Goal: Transaction & Acquisition: Purchase product/service

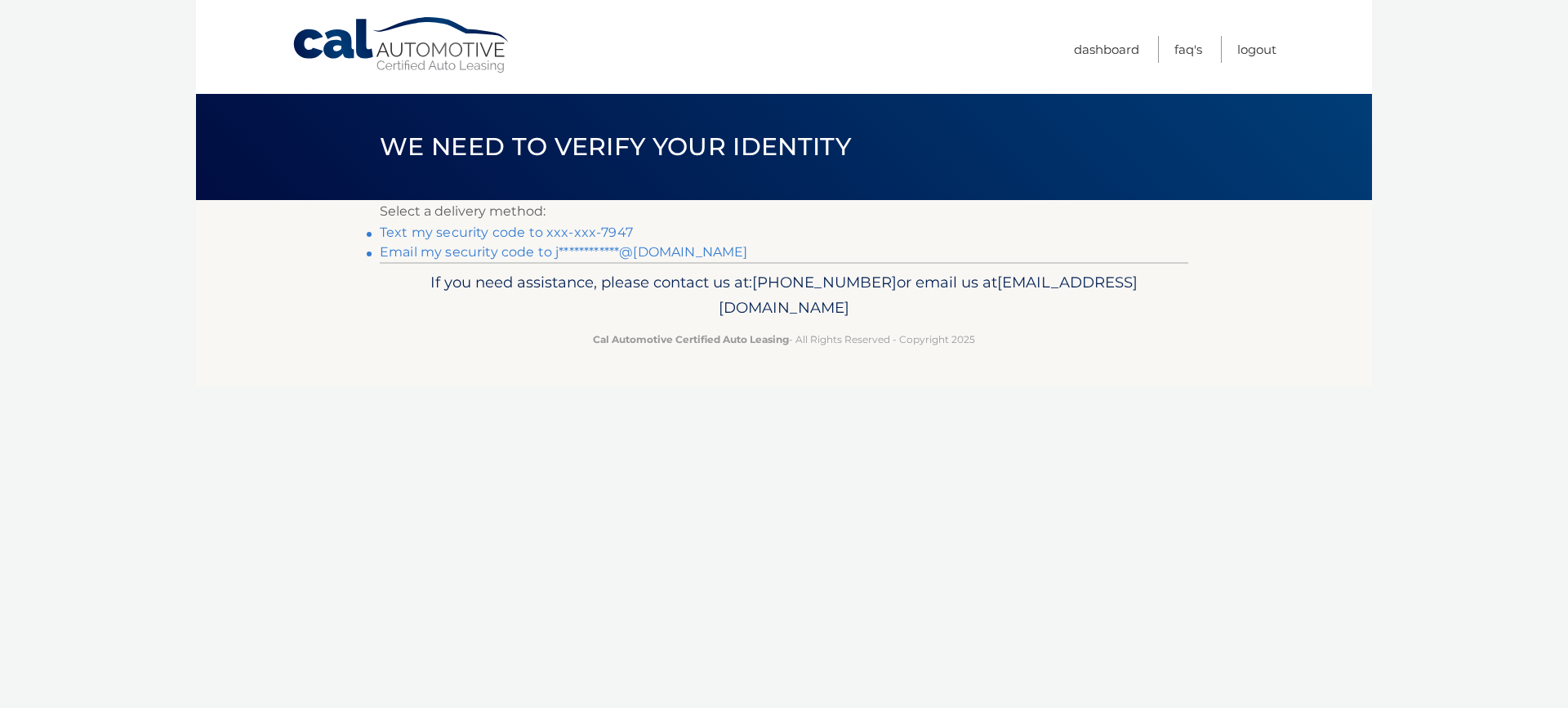
click at [572, 228] on link "Text my security code to xxx-xxx-7947" at bounding box center [506, 232] width 254 height 15
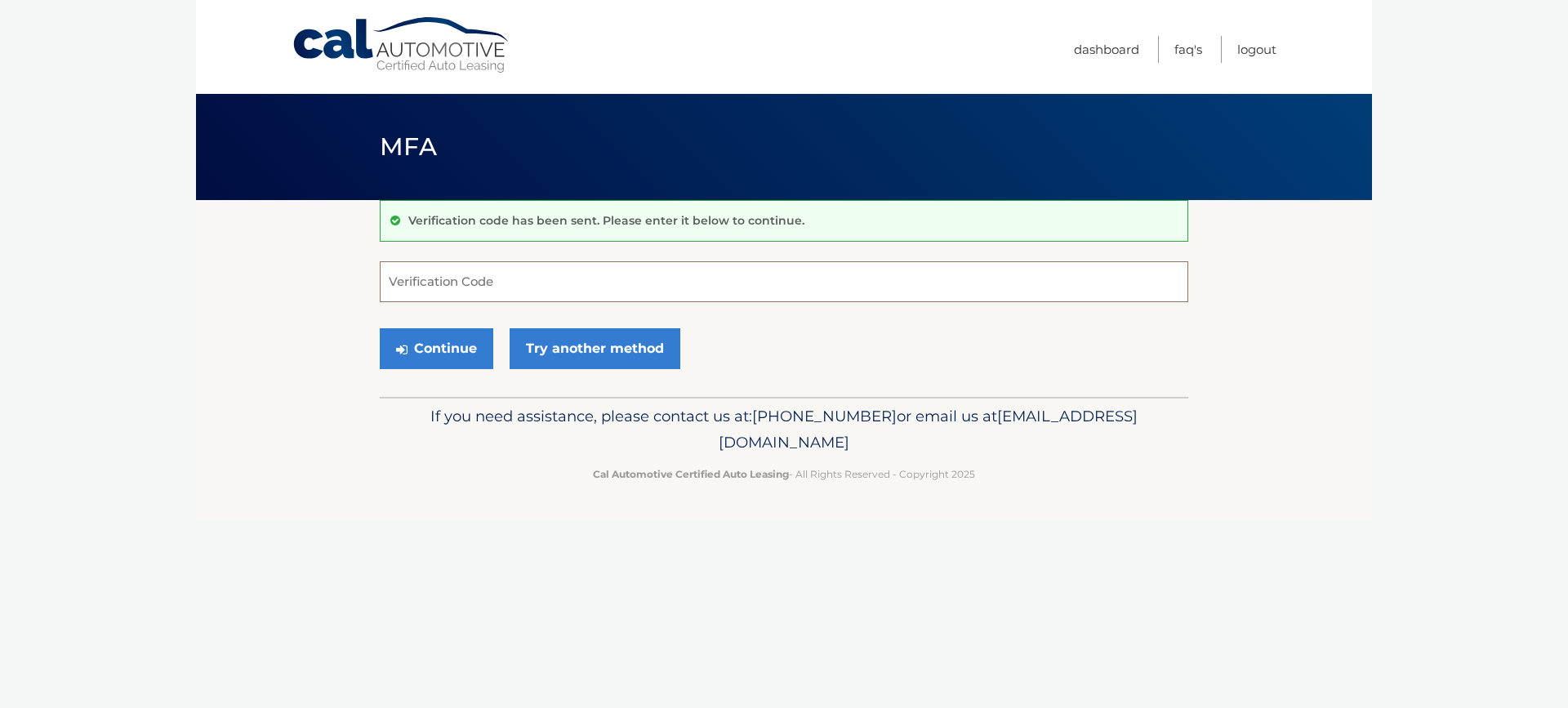
click at [676, 275] on input "Verification Code" at bounding box center [784, 282] width 808 height 41
type input "948378"
click at [444, 352] on button "Continue" at bounding box center [436, 349] width 114 height 41
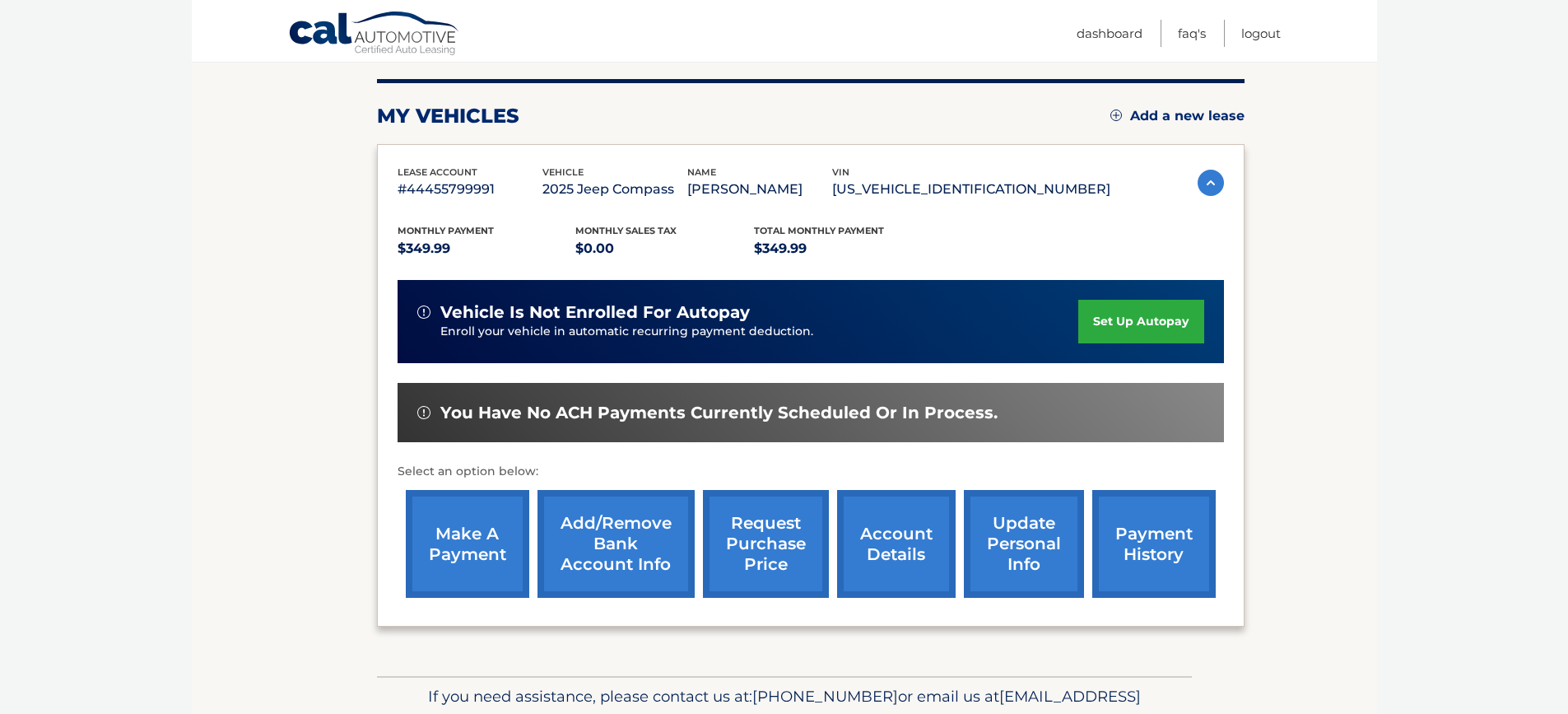
scroll to position [284, 0]
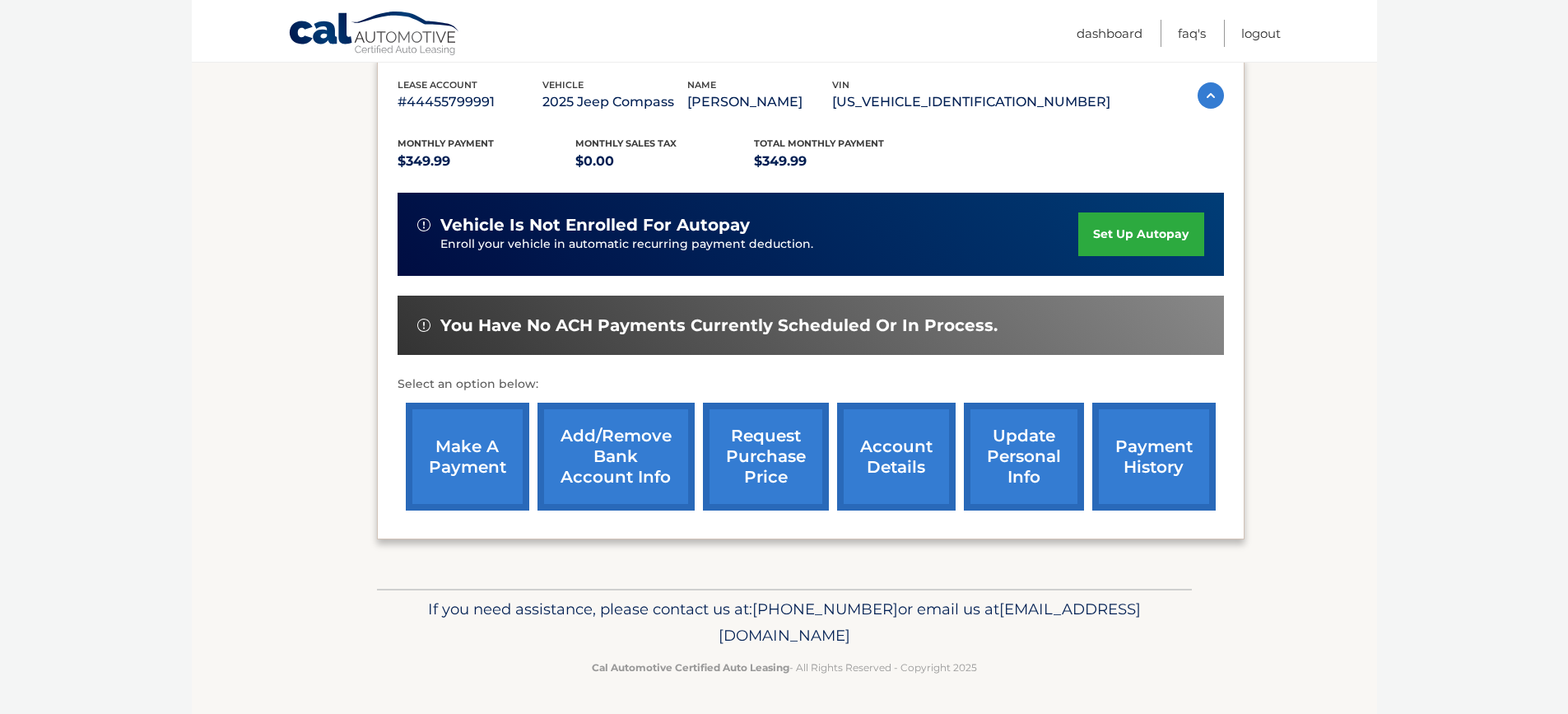
click at [455, 446] on link "make a payment" at bounding box center [467, 456] width 124 height 108
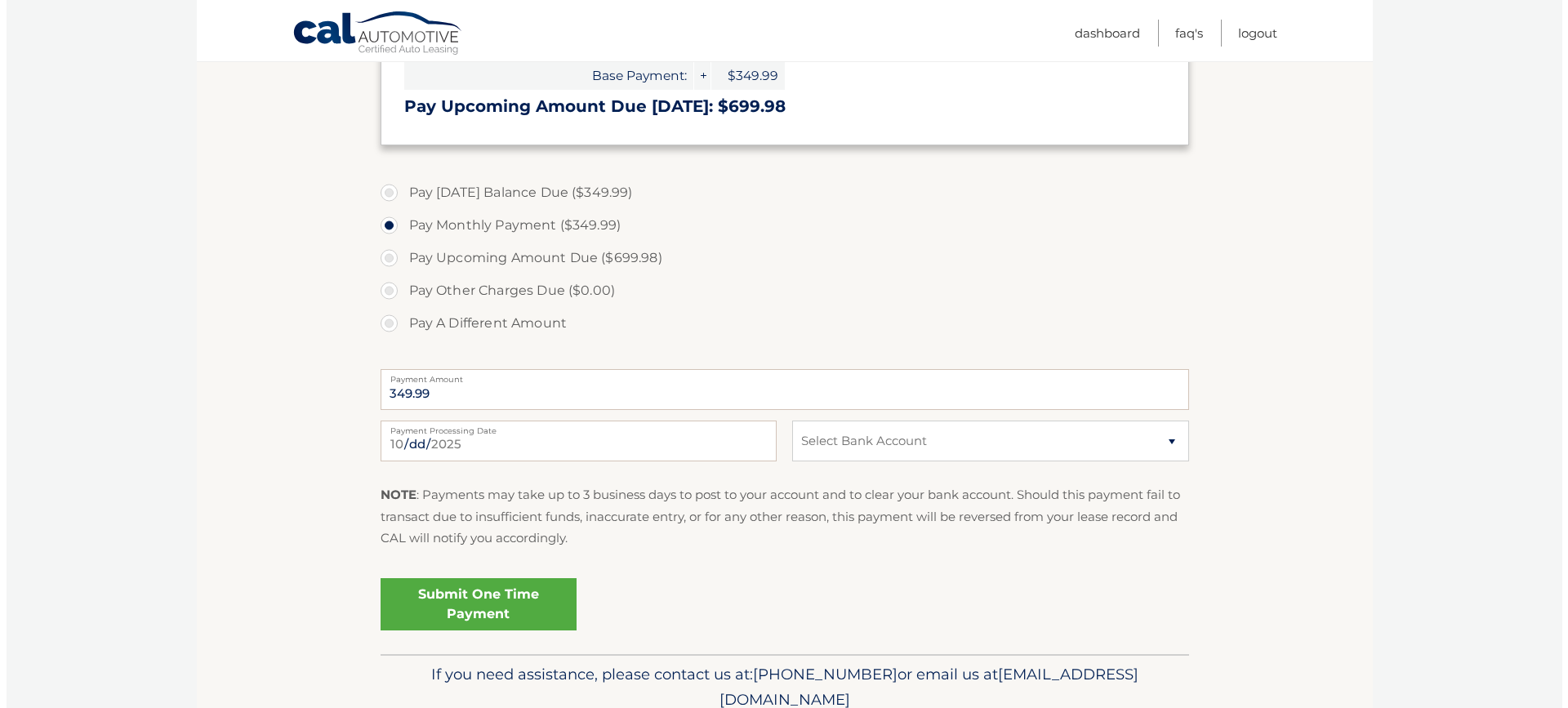
scroll to position [490, 0]
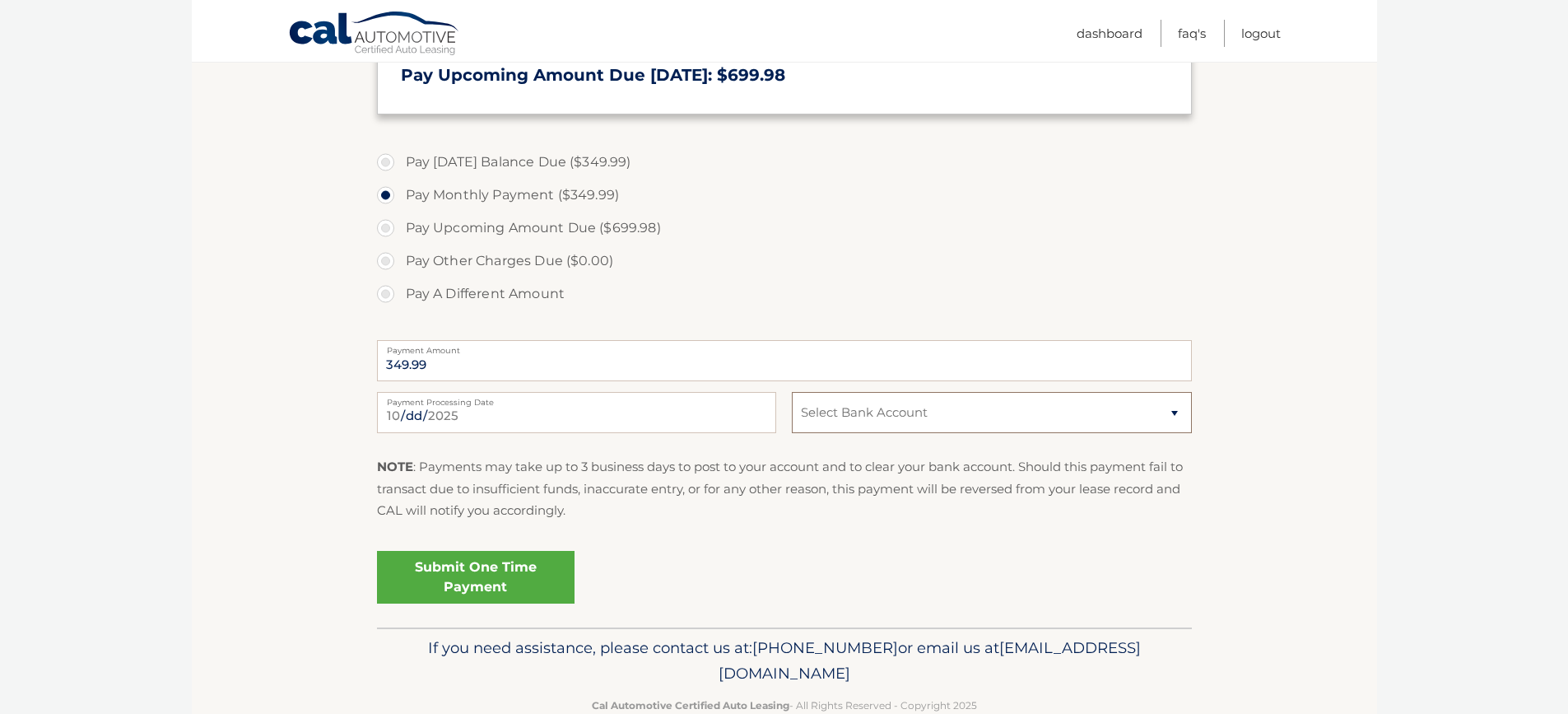
click at [873, 418] on select "Select Bank Account Checking TD BANK NA *****9131 Checking JPMORGAN CHASE BANK,…" at bounding box center [992, 413] width 399 height 42
select select "NDc3MDAxMjctMDlkZC00Yjg2LWE2ZDItNzBjY2UwMTI4YjMz"
click at [792, 392] on select "Select Bank Account Checking TD BANK NA *****9131 Checking JPMORGAN CHASE BANK,…" at bounding box center [992, 413] width 399 height 42
click at [482, 413] on input "2025-10-03" at bounding box center [576, 413] width 399 height 42
type input "2025-10-04"
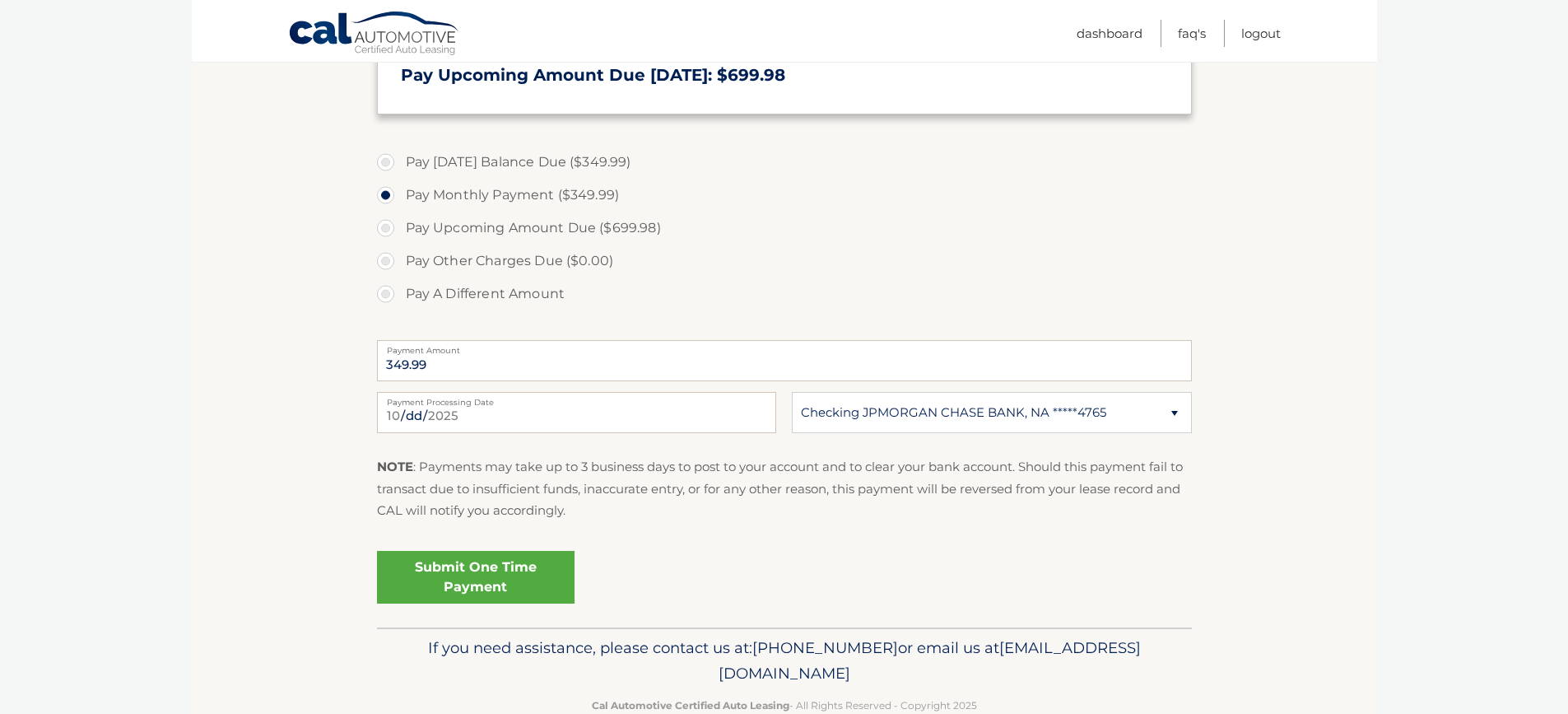
click at [496, 569] on link "Submit One Time Payment" at bounding box center [475, 578] width 198 height 52
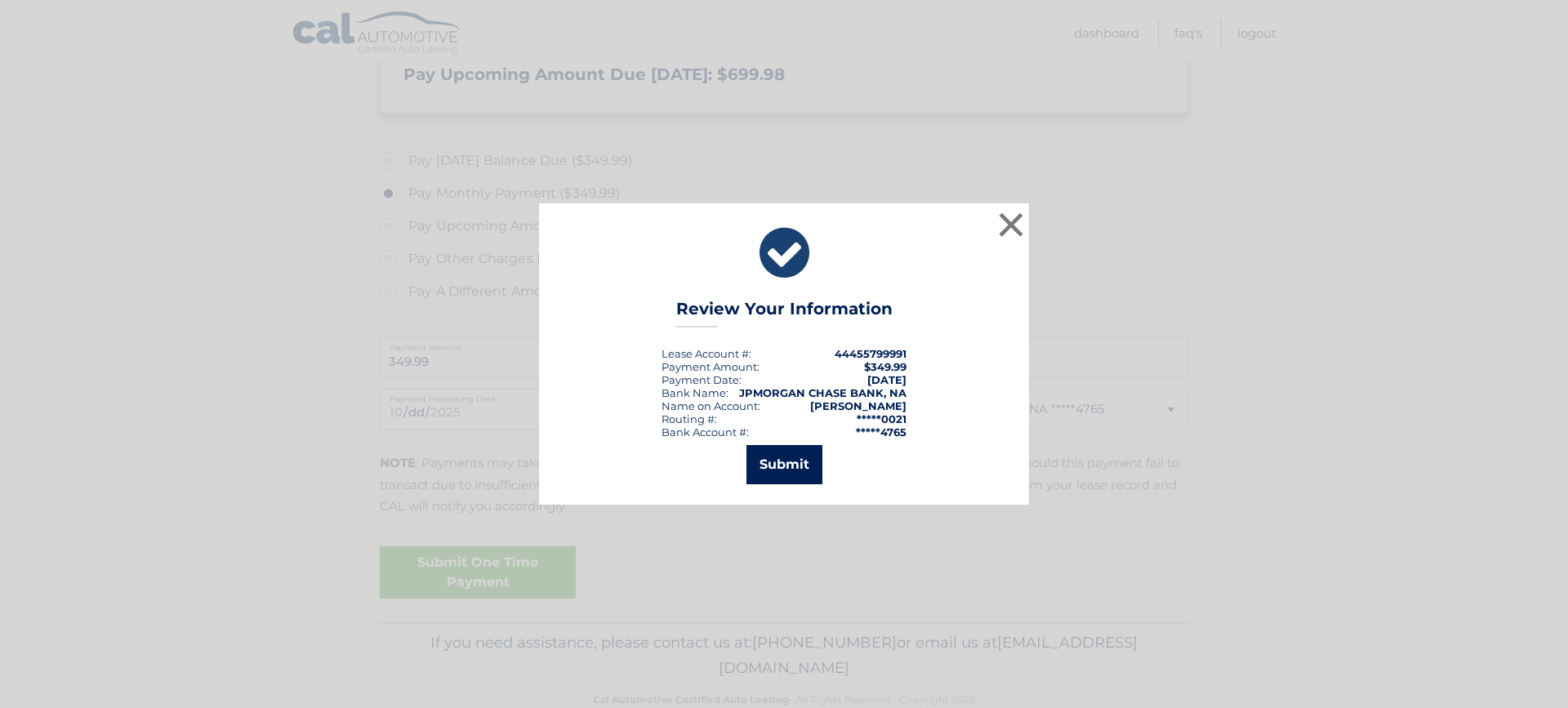
click at [770, 467] on button "Submit" at bounding box center [784, 465] width 76 height 39
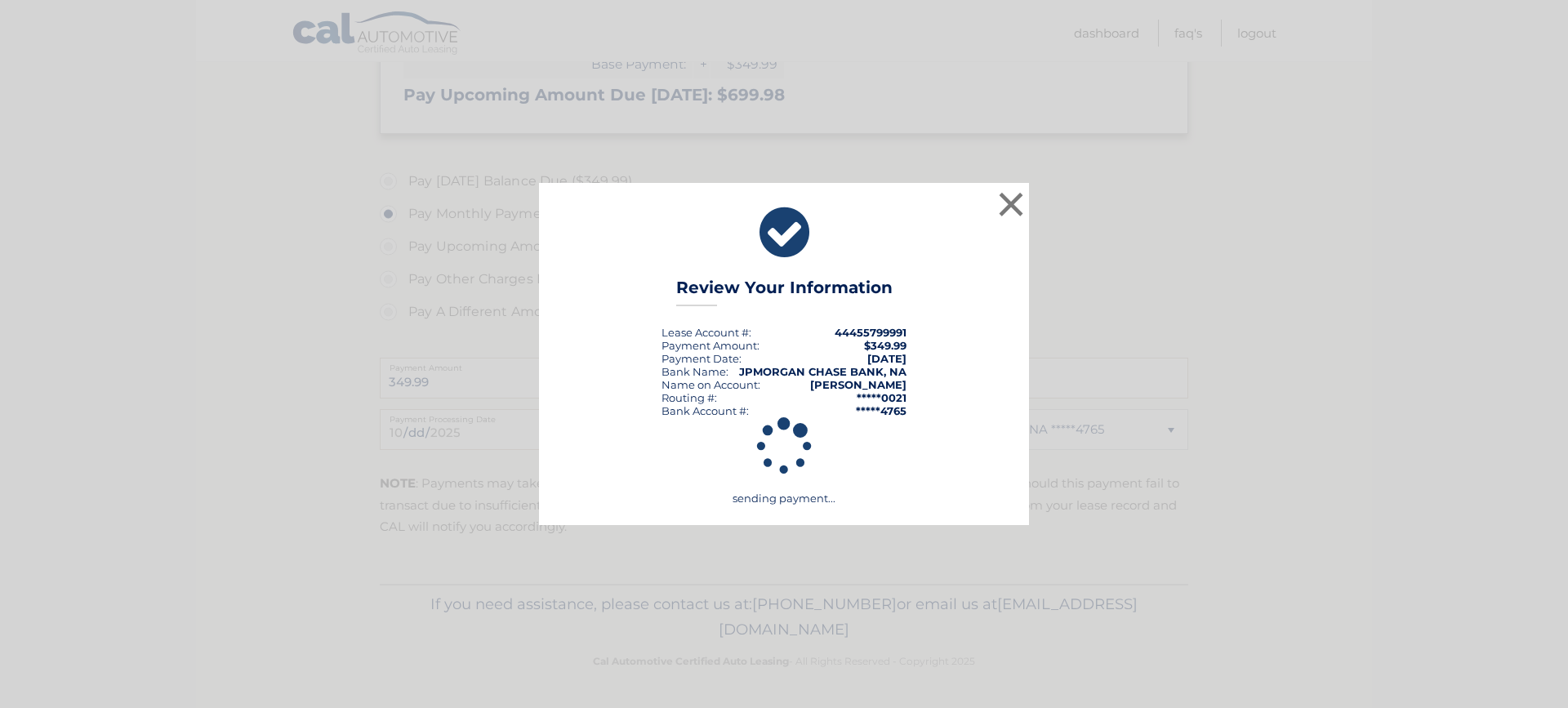
scroll to position [470, 0]
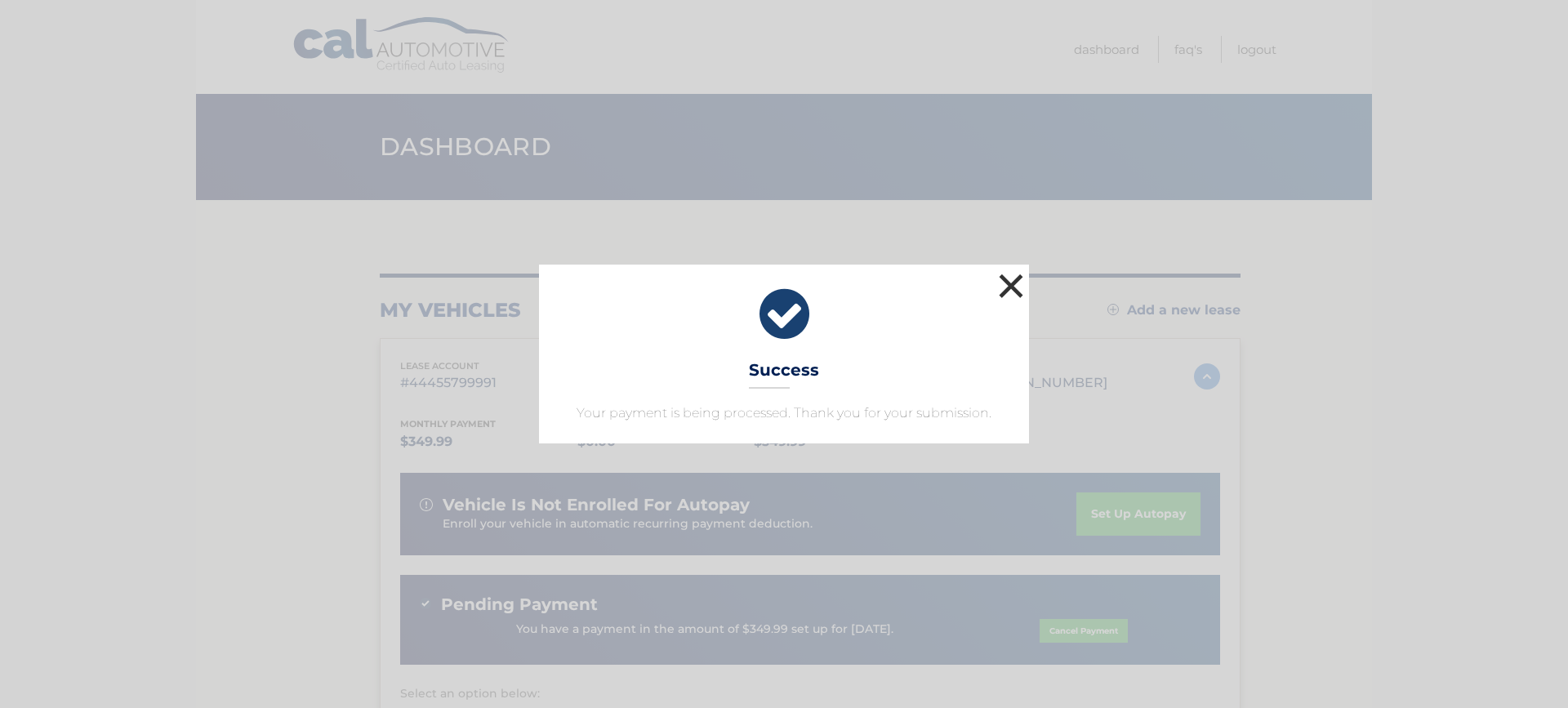
click at [1009, 284] on button "×" at bounding box center [1011, 286] width 32 height 32
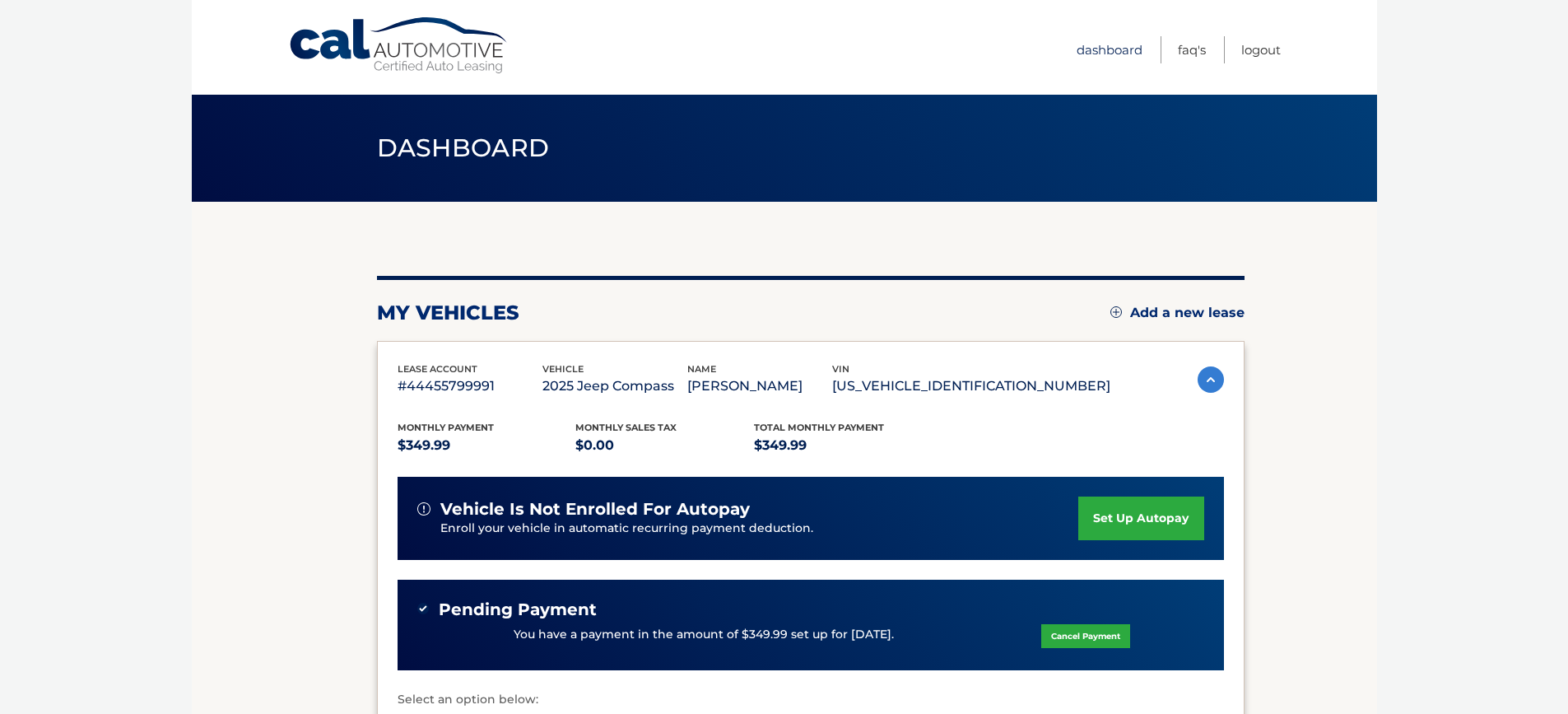
click at [1090, 49] on link "Dashboard" at bounding box center [1109, 50] width 66 height 27
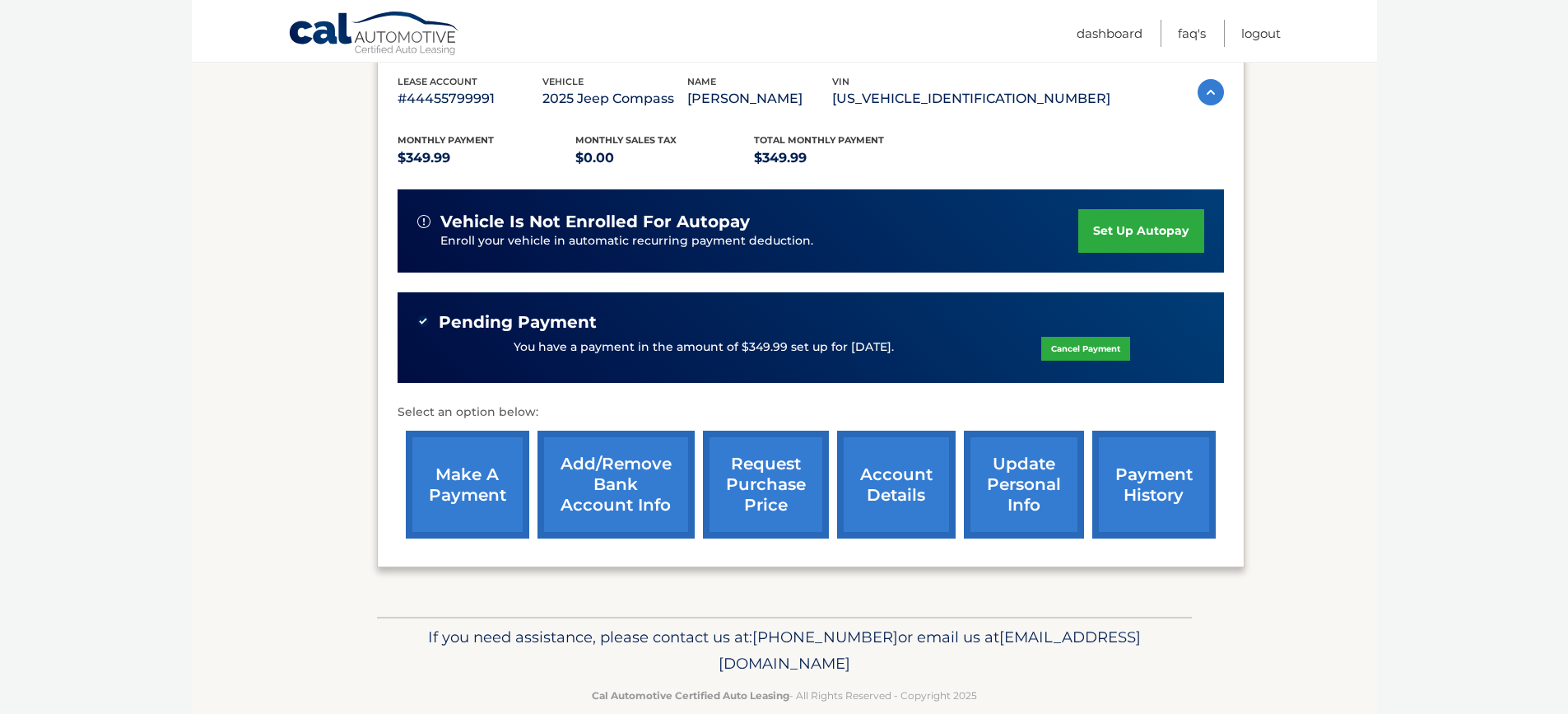
scroll to position [315, 0]
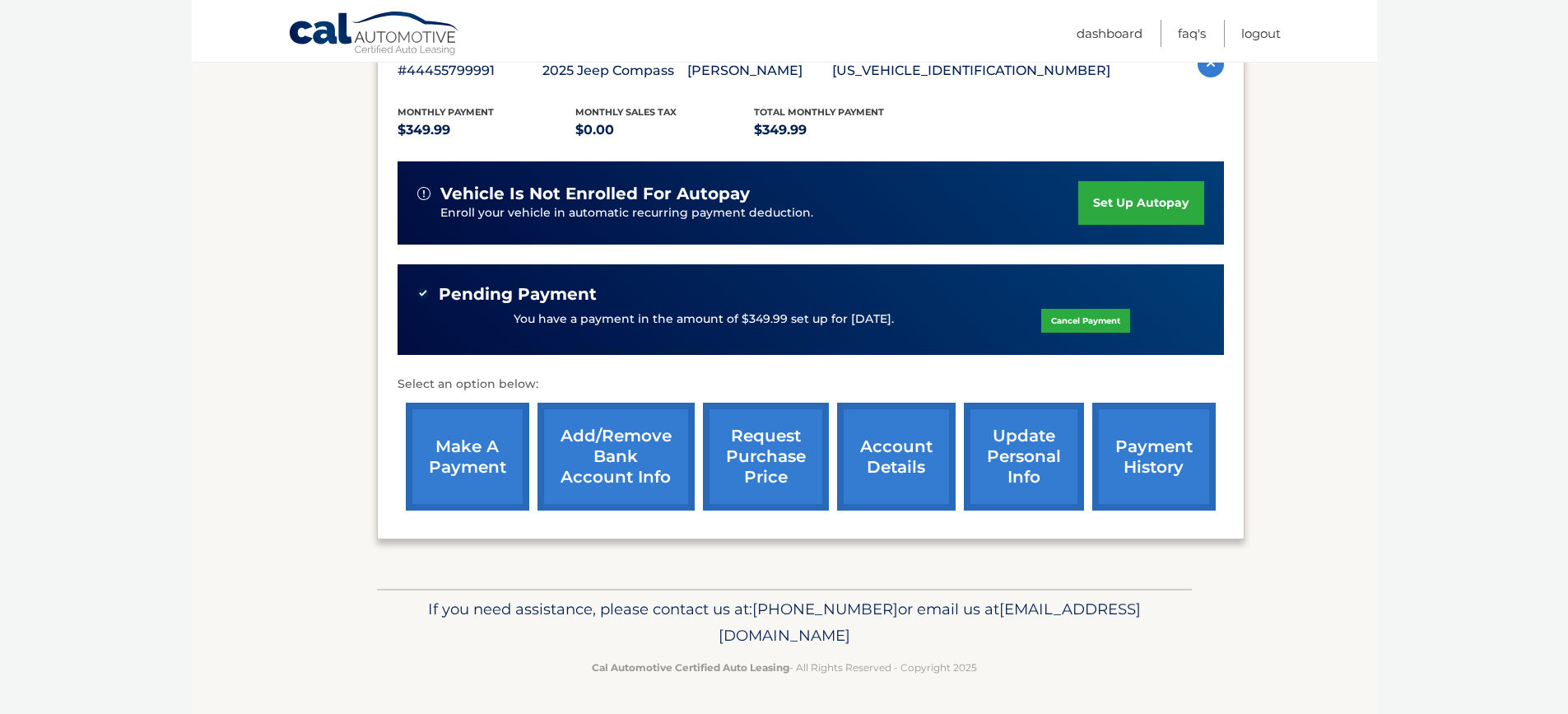
click at [883, 475] on link "account details" at bounding box center [896, 456] width 118 height 108
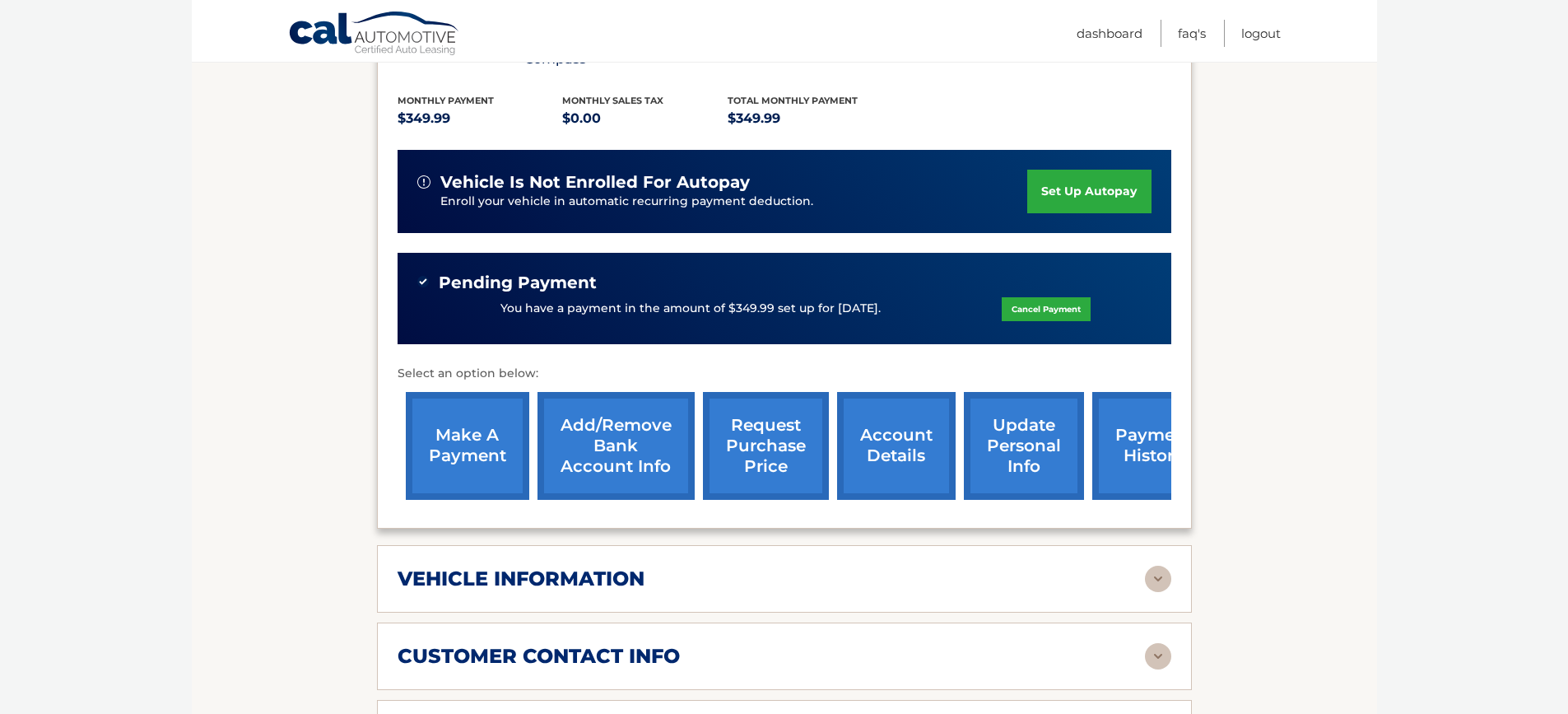
scroll to position [412, 0]
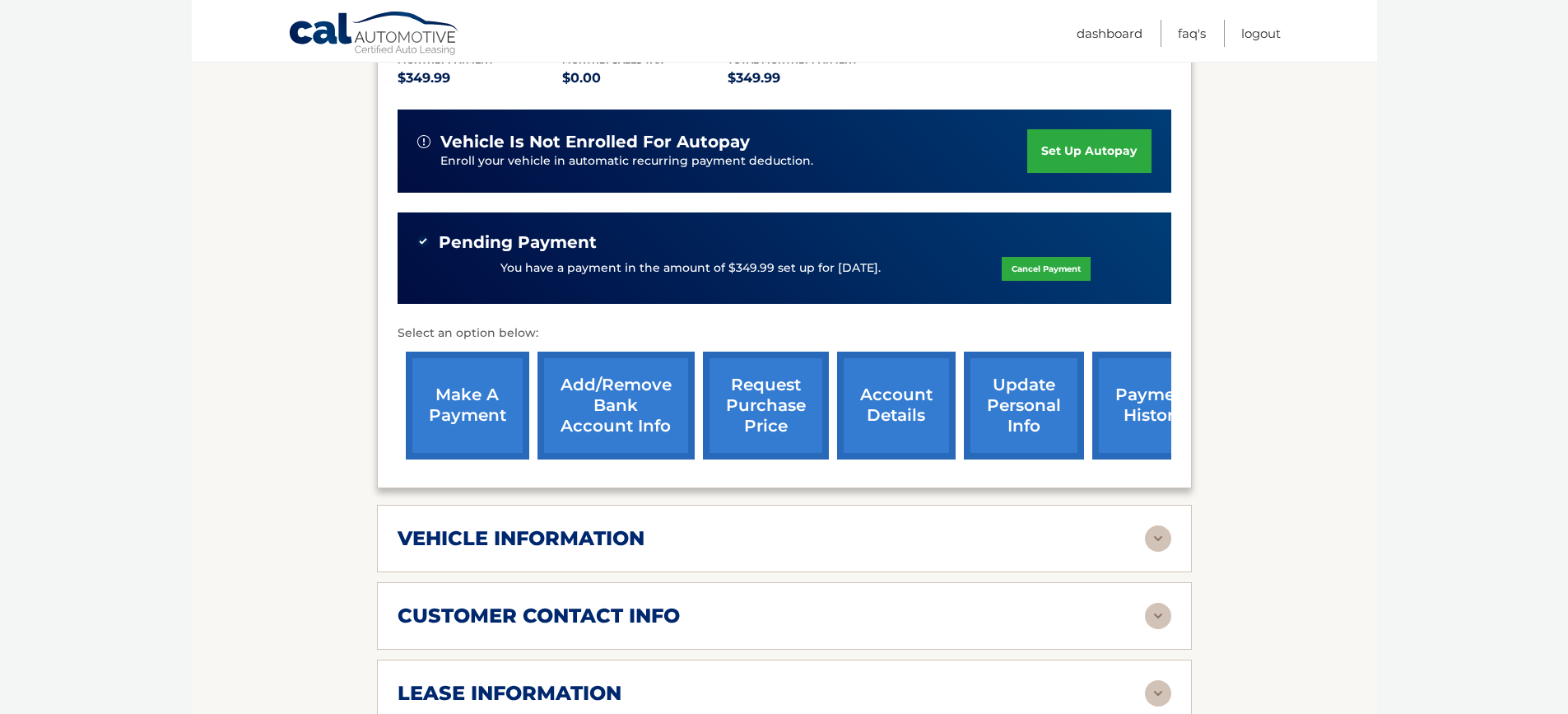
click at [1116, 413] on link "payment history" at bounding box center [1153, 405] width 124 height 108
click at [648, 526] on div "vehicle information" at bounding box center [770, 538] width 747 height 24
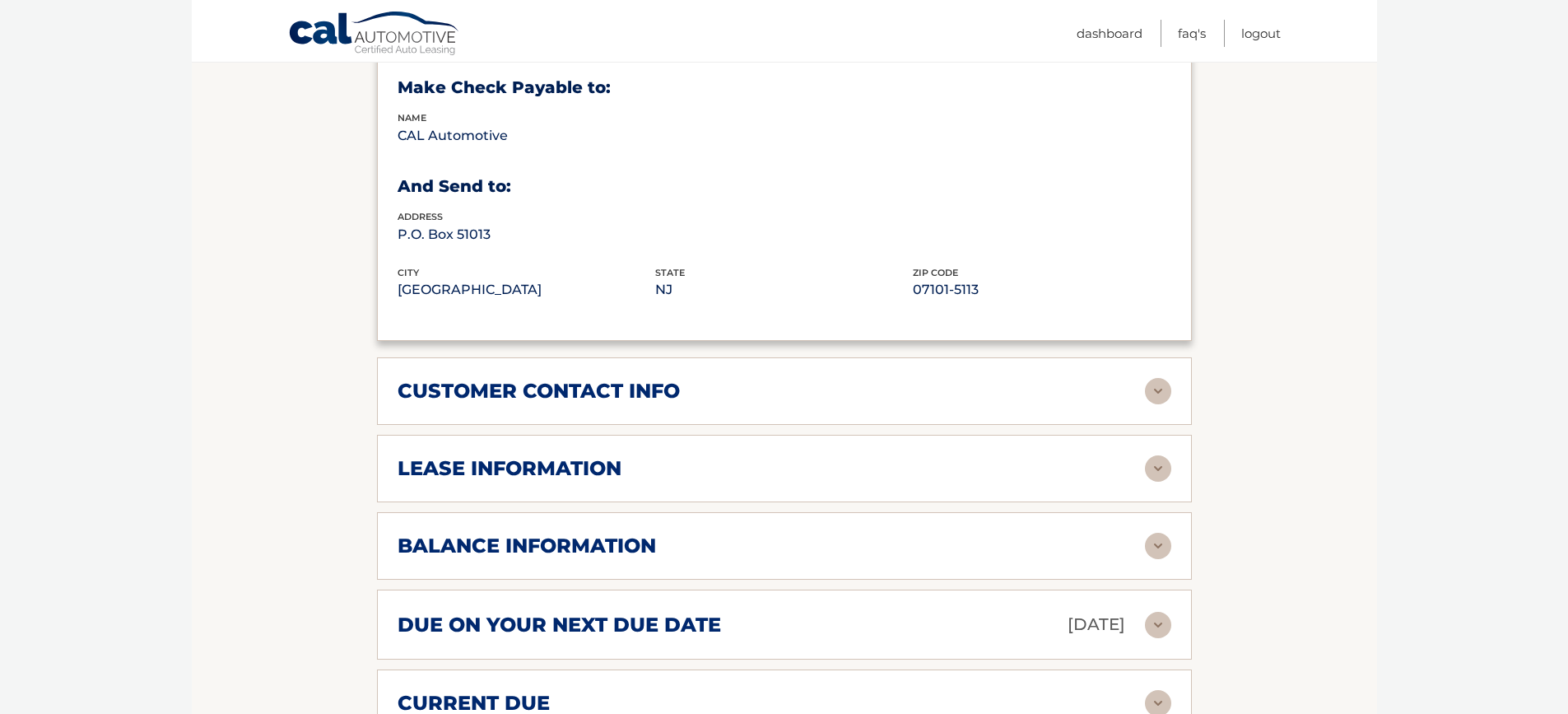
scroll to position [1071, 0]
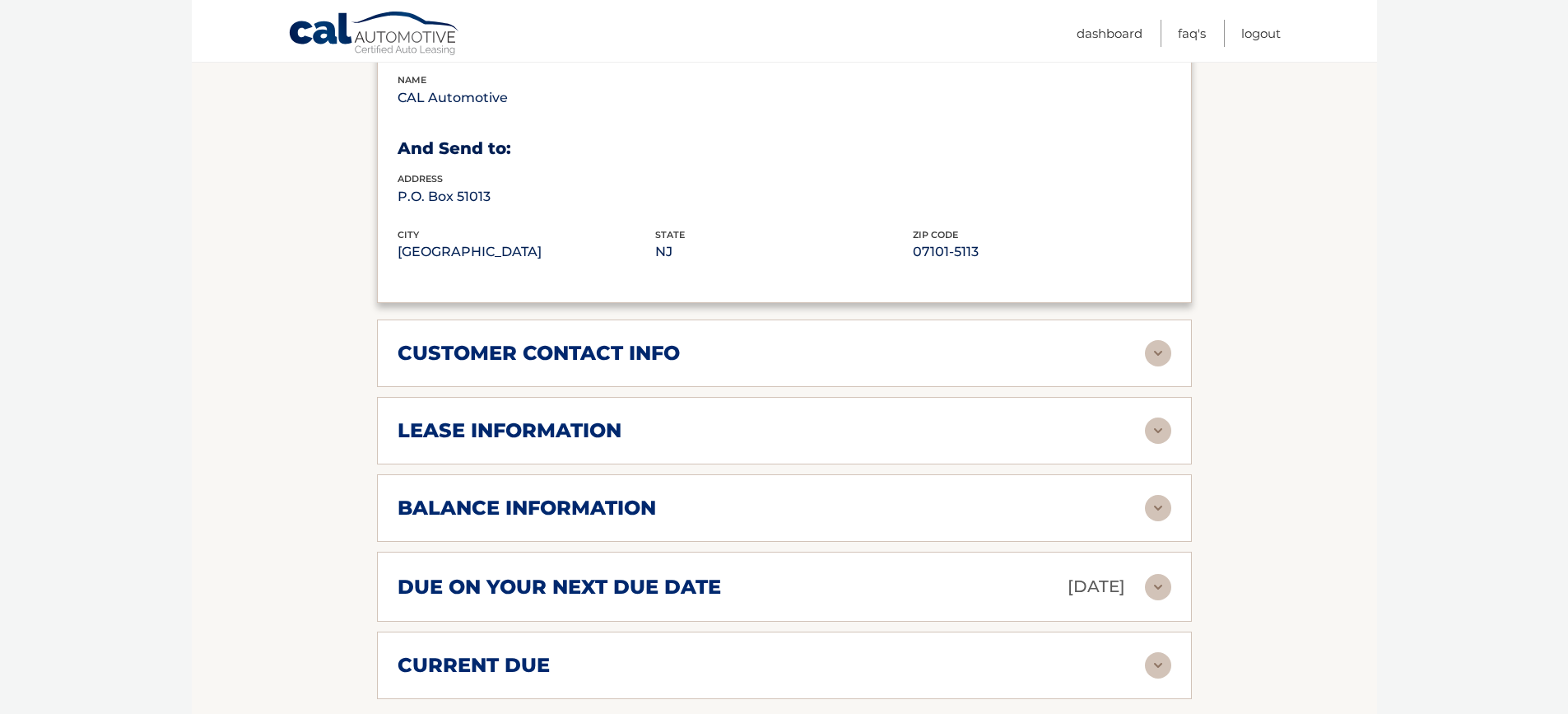
click at [484, 418] on h2 "lease information" at bounding box center [509, 430] width 224 height 24
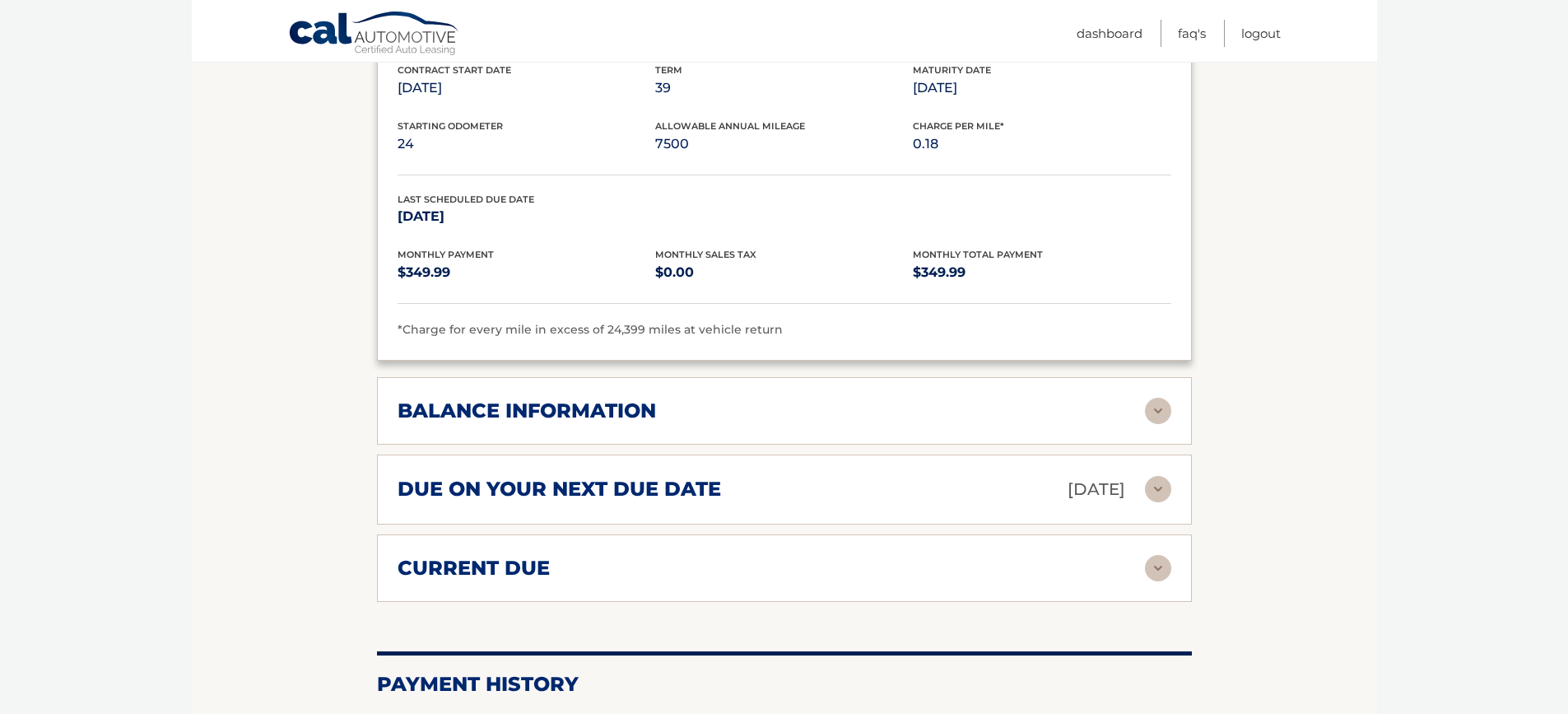
scroll to position [1482, 0]
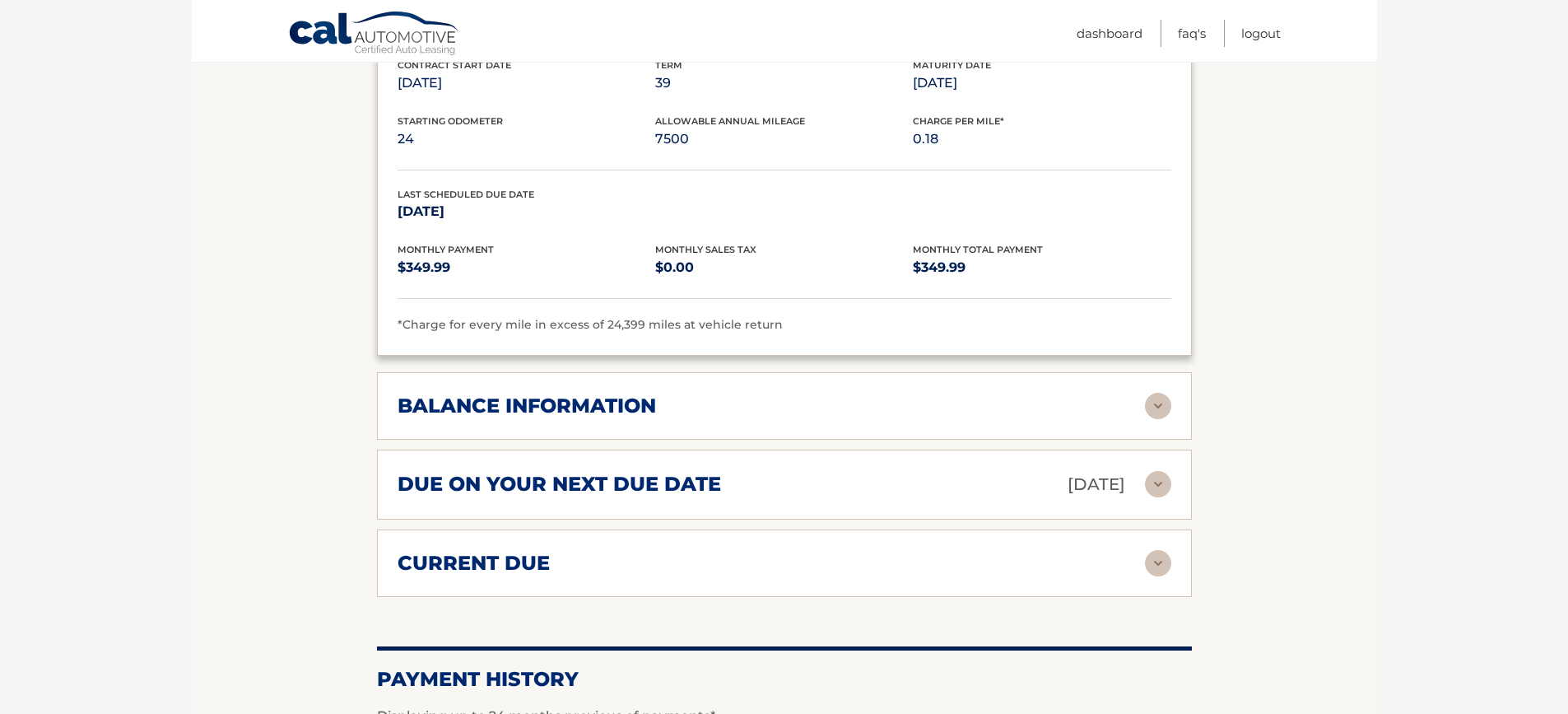
click at [495, 396] on div "balance information Payments Received 9 Payments Remaining 30 Next Payment will…" at bounding box center [784, 406] width 815 height 68
click at [1155, 393] on img at bounding box center [1158, 406] width 26 height 26
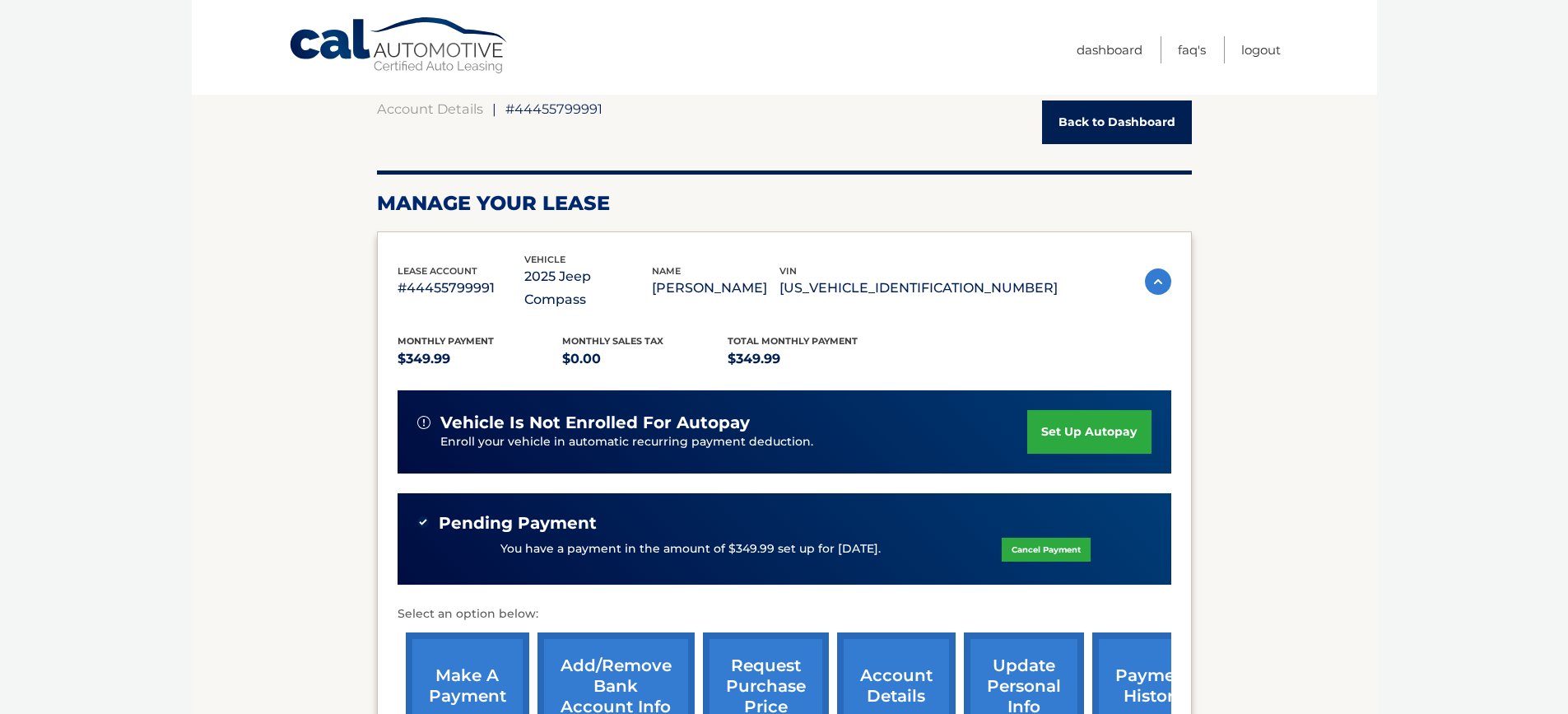
scroll to position [0, 0]
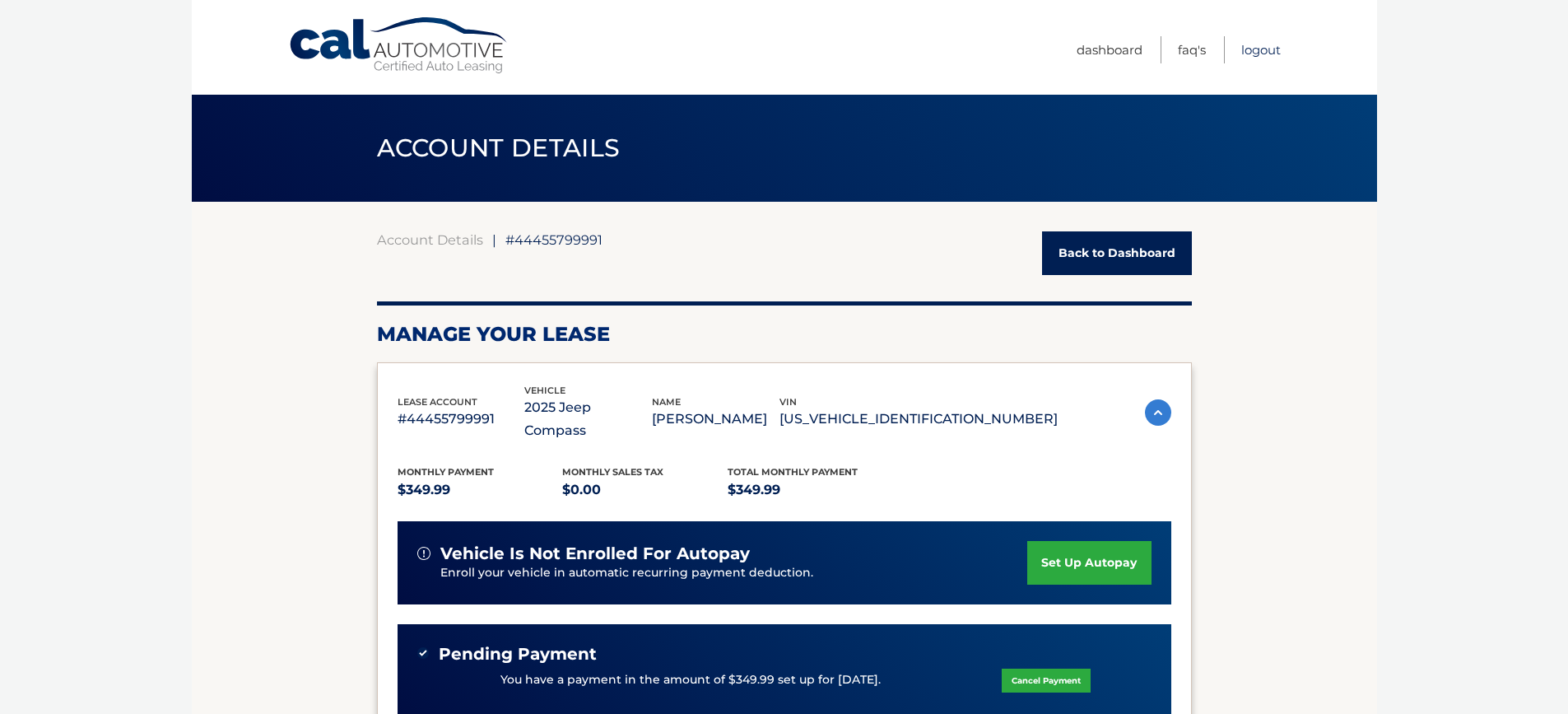
click at [1267, 52] on link "Logout" at bounding box center [1261, 50] width 40 height 27
